Goal: Task Accomplishment & Management: Use online tool/utility

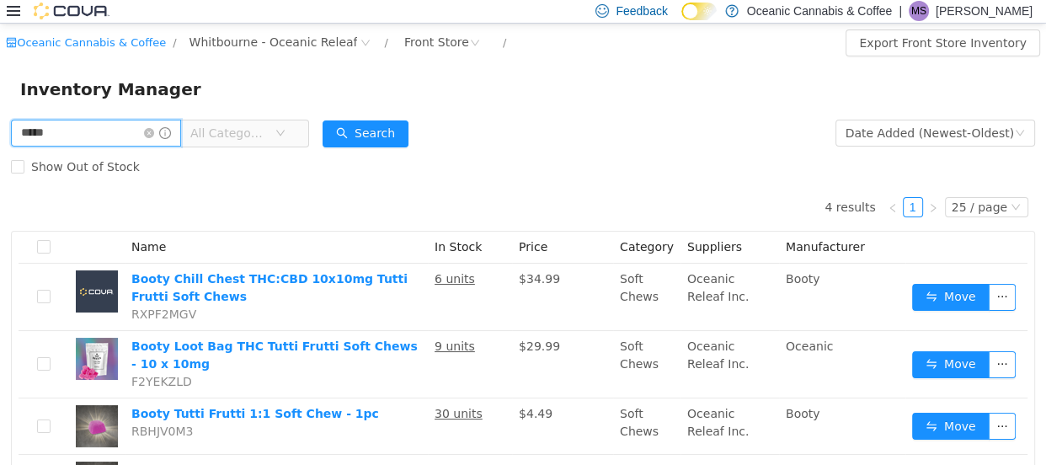
click at [76, 135] on input "*****" at bounding box center [96, 132] width 170 height 27
type input "**********"
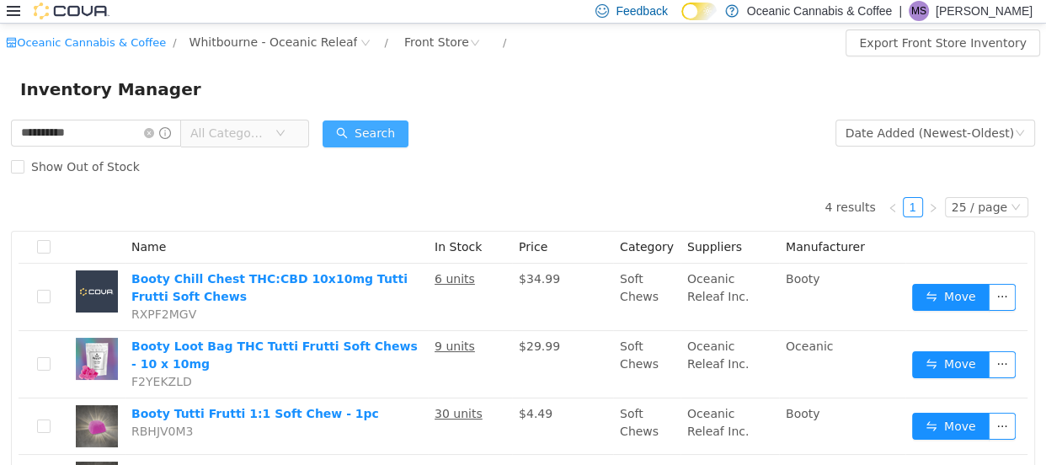
click at [360, 128] on button "Search" at bounding box center [366, 133] width 86 height 27
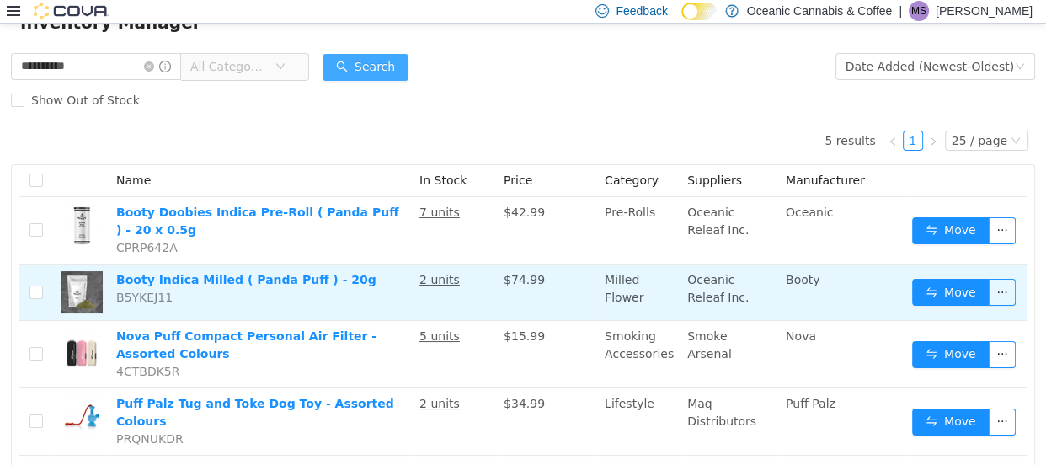
scroll to position [76, 0]
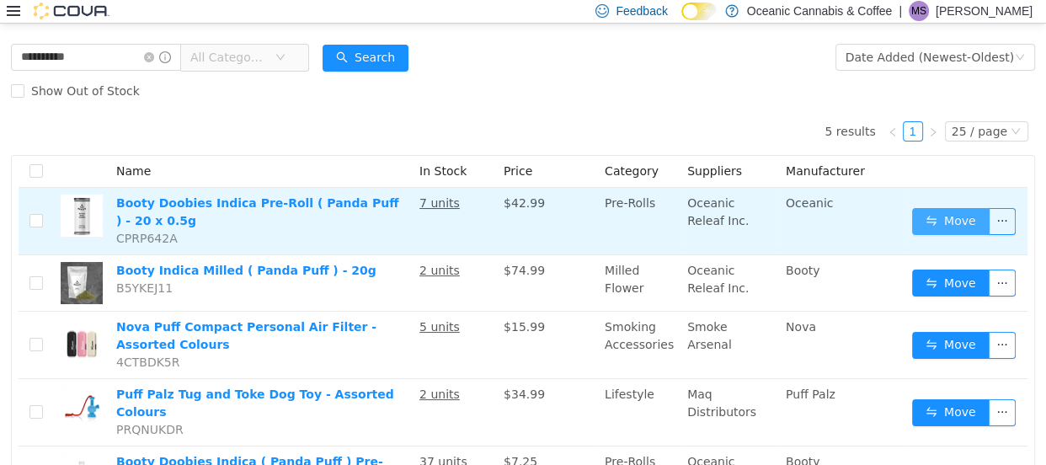
click at [912, 217] on button "Move" at bounding box center [950, 220] width 77 height 27
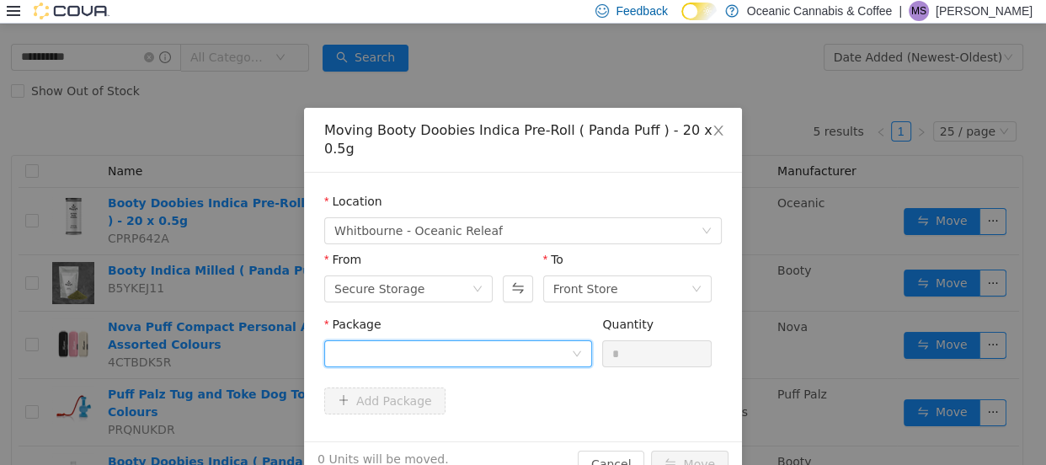
click at [462, 340] on div at bounding box center [452, 352] width 237 height 25
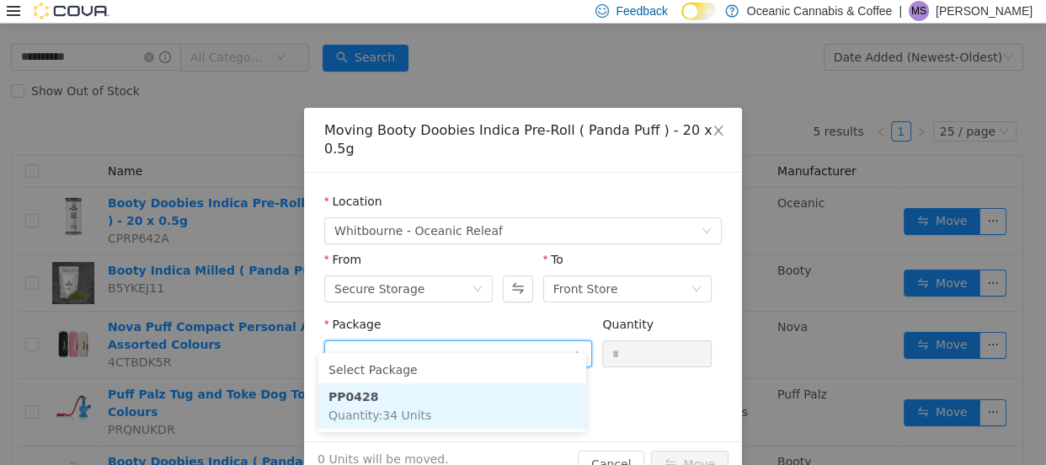
click at [442, 403] on li "PP0428 Quantity : 34 Units" at bounding box center [452, 404] width 268 height 45
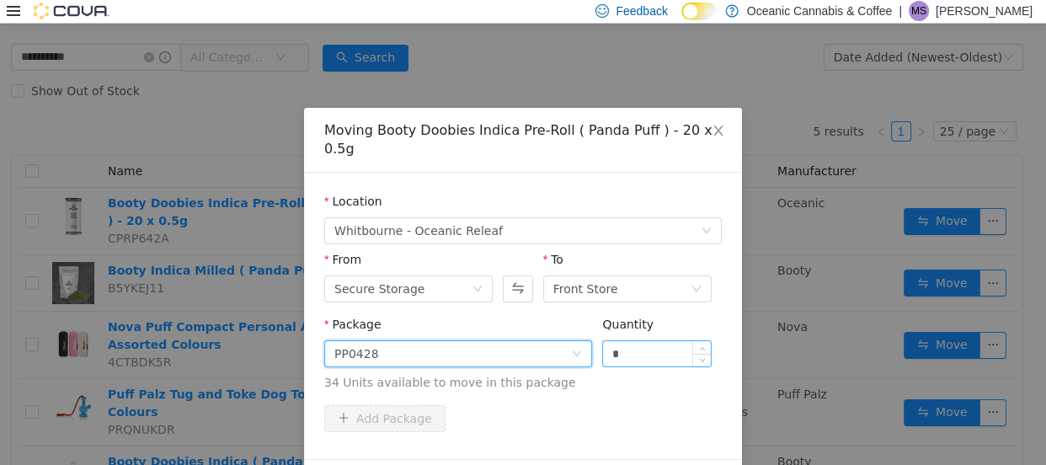
click at [622, 340] on input "*" at bounding box center [657, 352] width 108 height 25
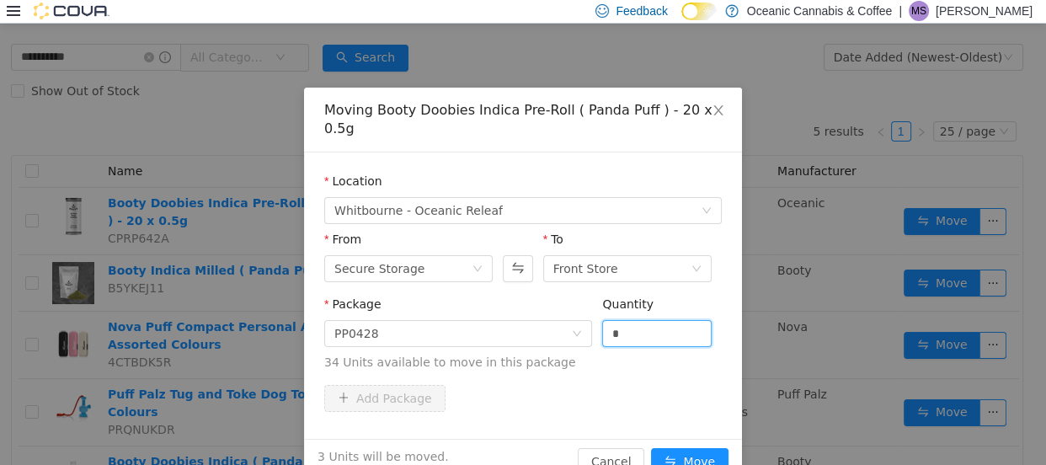
scroll to position [40, 0]
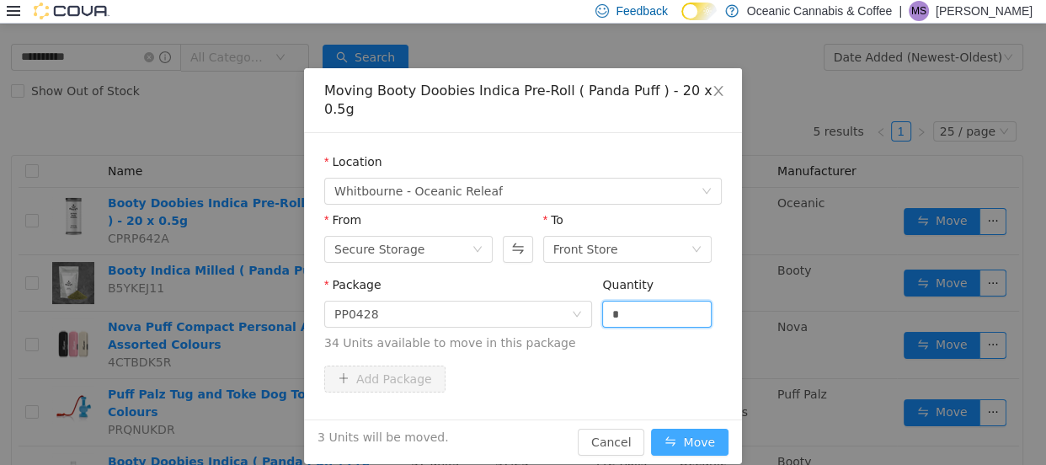
type input "*"
click at [678, 428] on button "Move" at bounding box center [689, 441] width 77 height 27
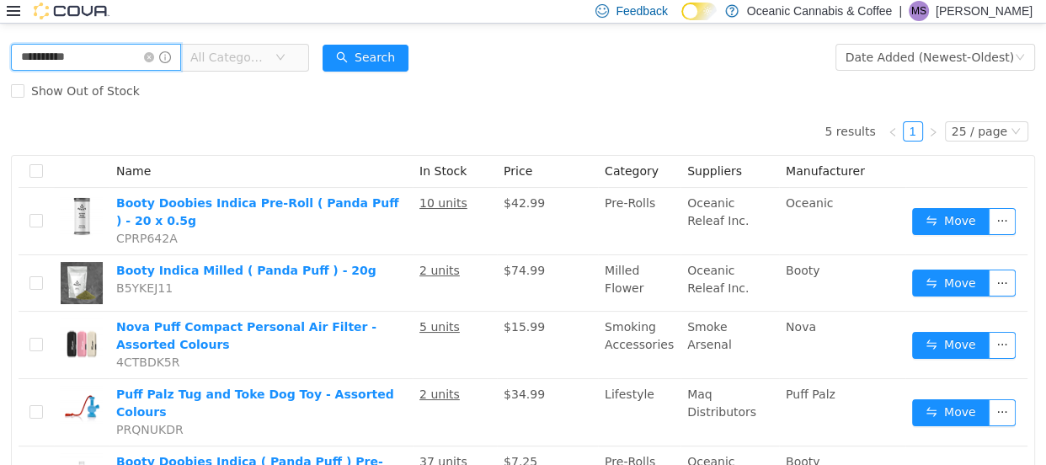
click at [147, 54] on input "**********" at bounding box center [96, 56] width 170 height 27
type input "*****"
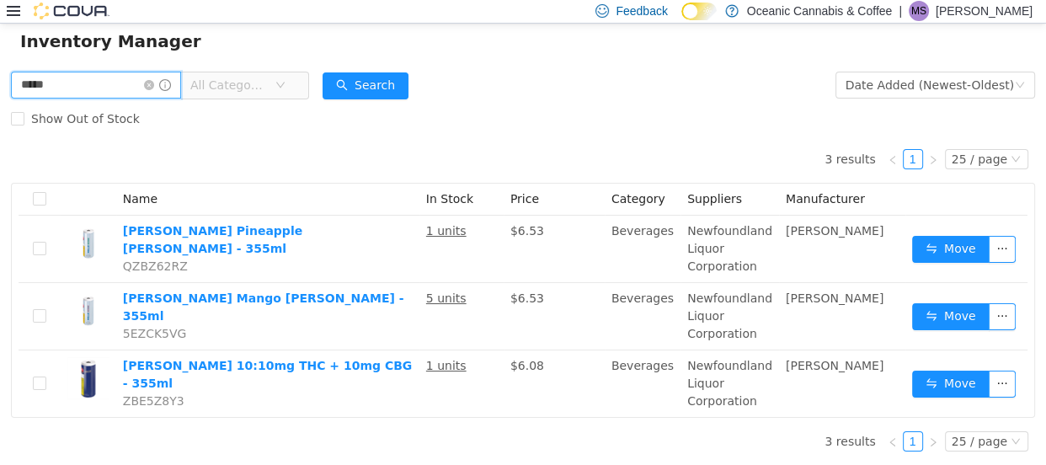
scroll to position [49, 0]
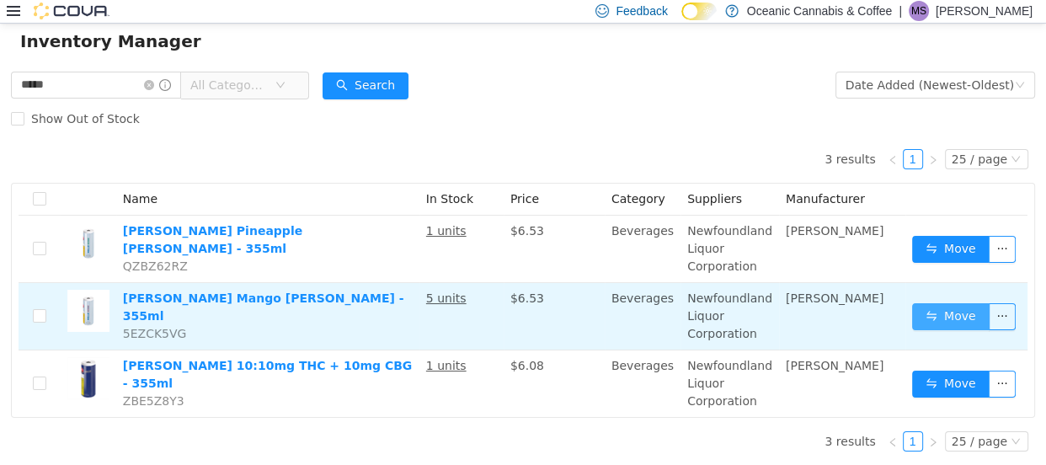
click at [925, 308] on button "Move" at bounding box center [950, 315] width 77 height 27
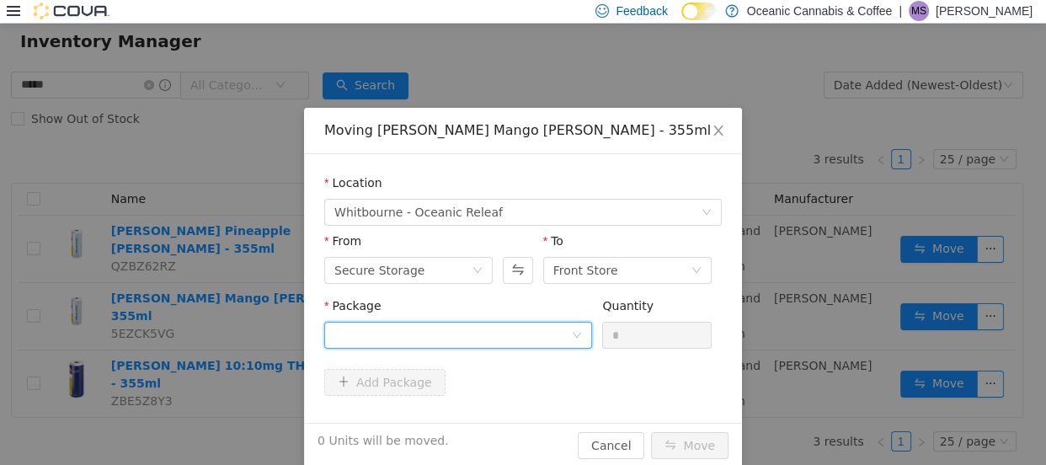
click at [396, 334] on div at bounding box center [452, 334] width 237 height 25
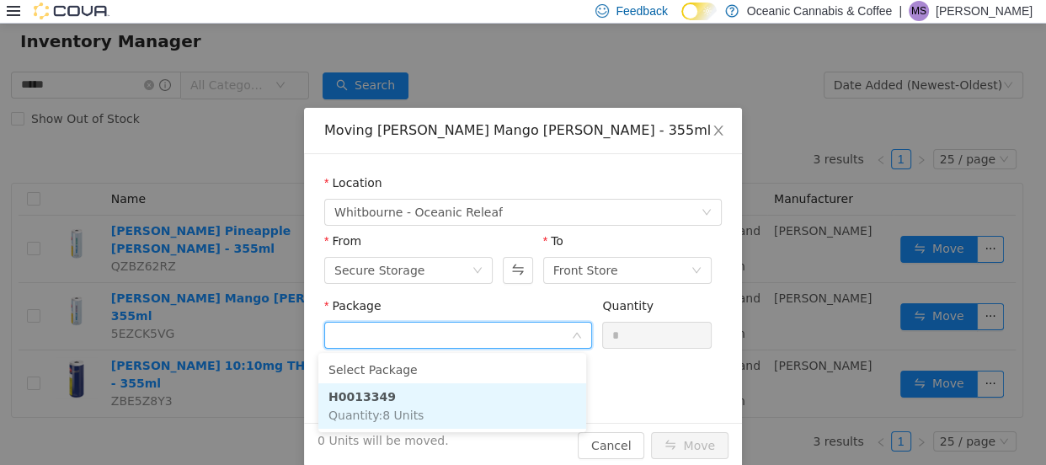
click at [418, 405] on li "H0013349 Quantity : 8 Units" at bounding box center [452, 404] width 268 height 45
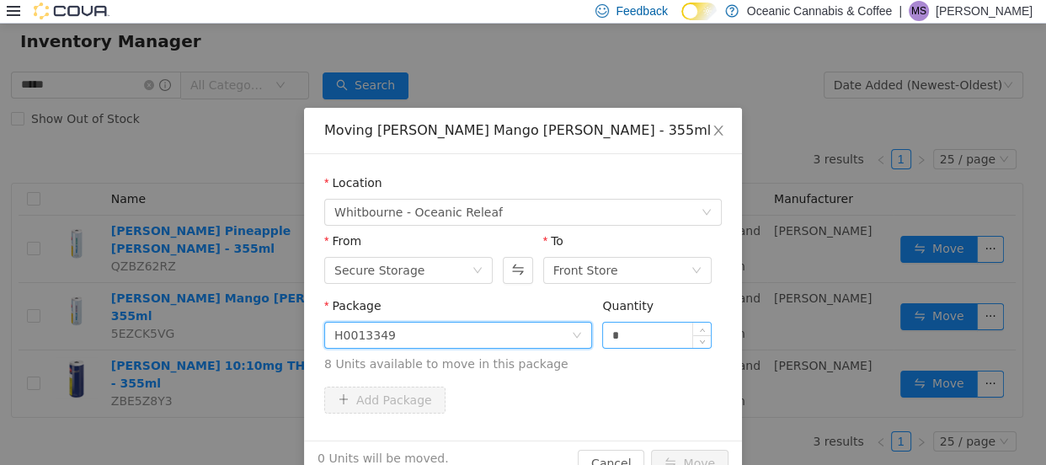
click at [633, 336] on input "*" at bounding box center [657, 334] width 108 height 25
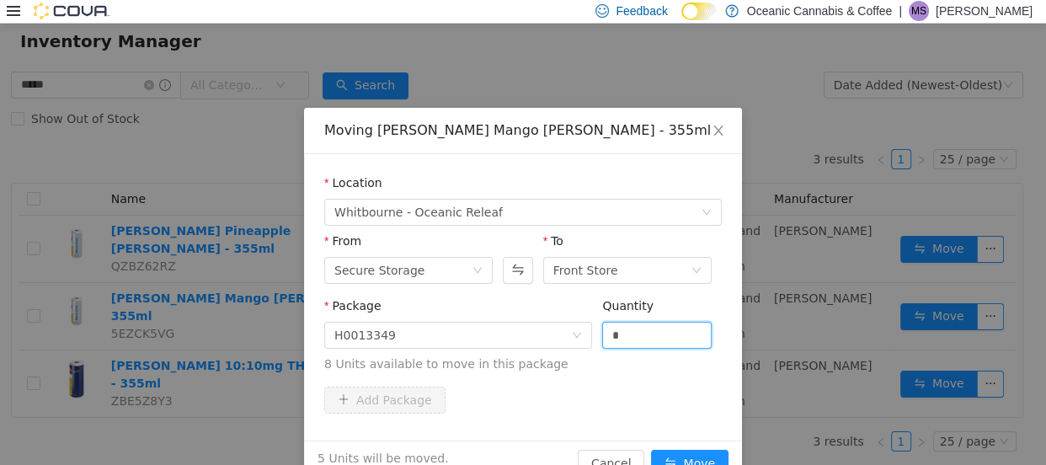
type input "*"
click at [651, 449] on button "Move" at bounding box center [689, 462] width 77 height 27
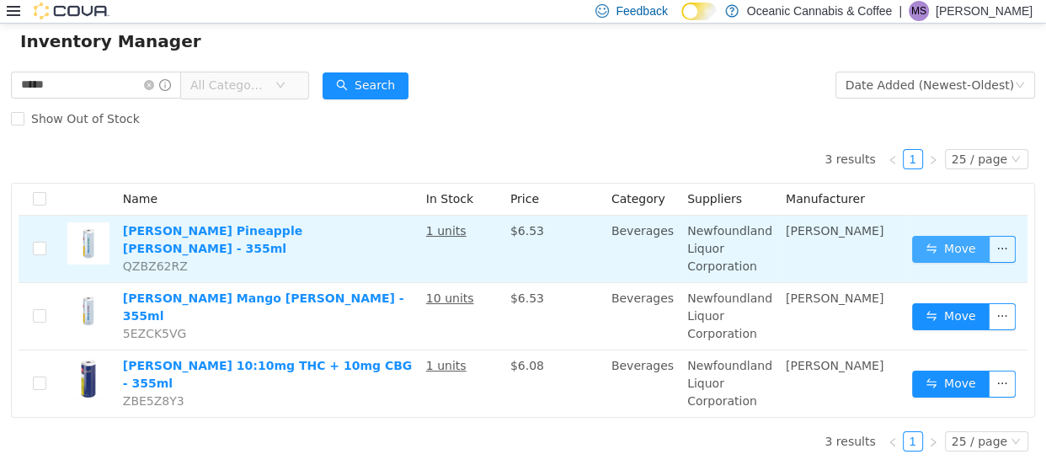
click at [923, 238] on button "Move" at bounding box center [950, 248] width 77 height 27
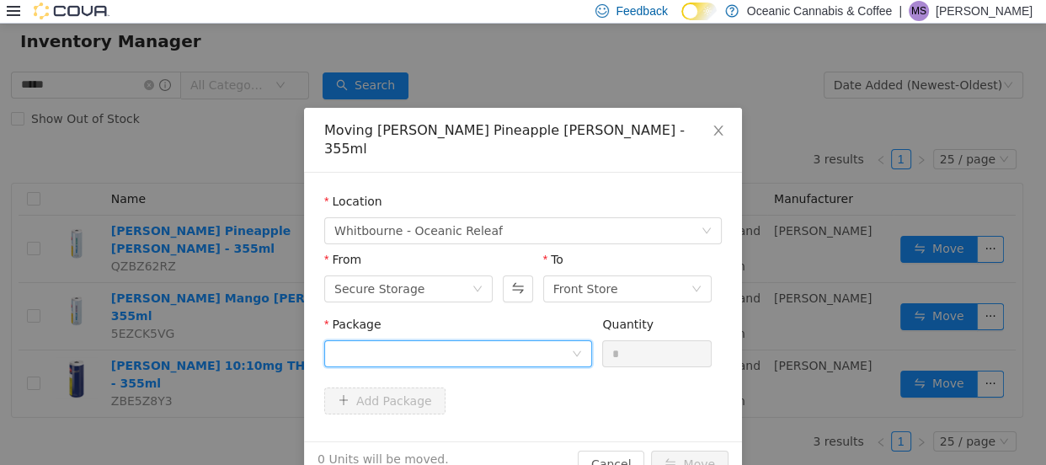
click at [476, 340] on div at bounding box center [452, 352] width 237 height 25
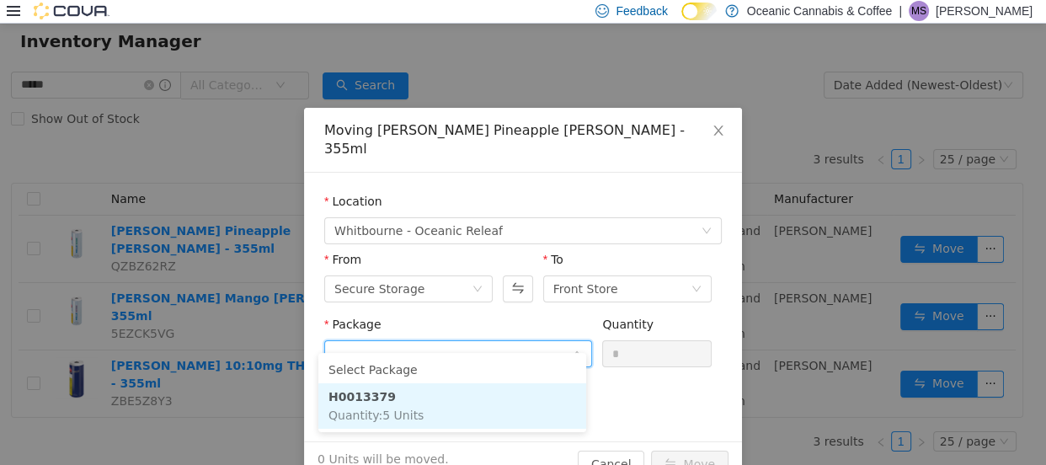
click at [457, 399] on li "H0013379 Quantity : 5 Units" at bounding box center [452, 404] width 268 height 45
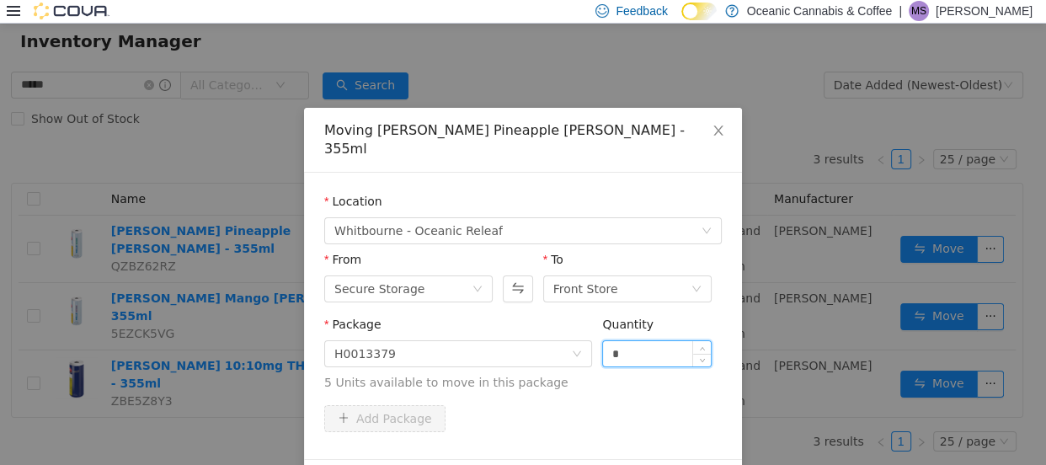
click at [612, 340] on input "*" at bounding box center [657, 352] width 108 height 25
type input "*"
